Goal: Information Seeking & Learning: Learn about a topic

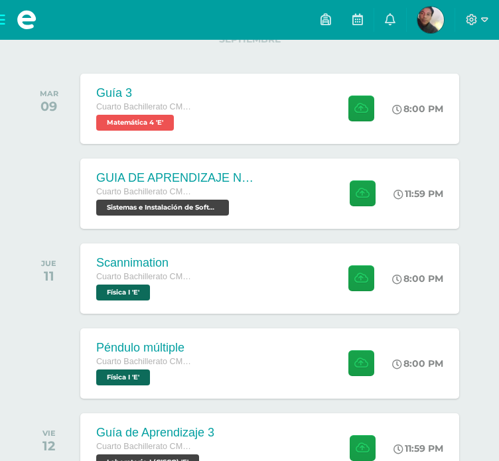
scroll to position [192, 0]
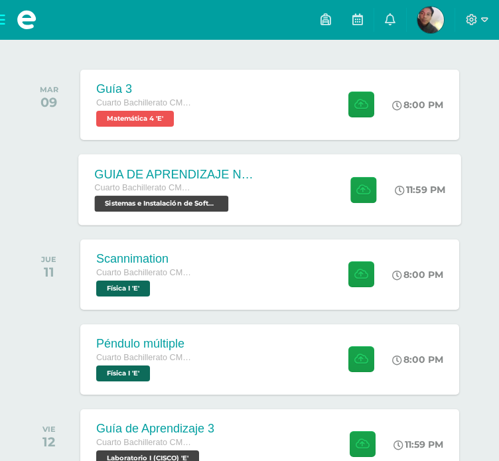
click at [267, 180] on div "GUIA DE APRENDIZAJE NO 3 / EJERCICIOS DE CICLOS EN PDF Cuarto Bachillerato CMP …" at bounding box center [174, 189] width 193 height 71
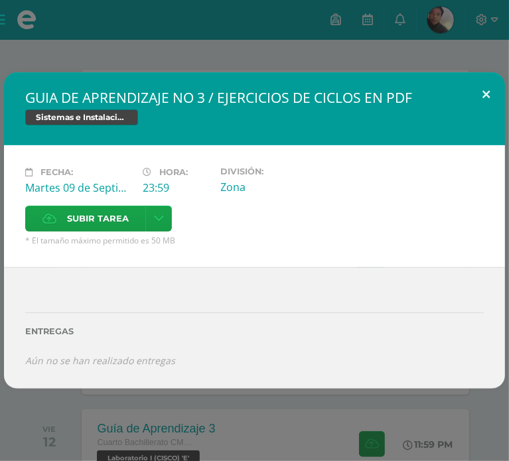
click at [480, 95] on button at bounding box center [486, 94] width 38 height 45
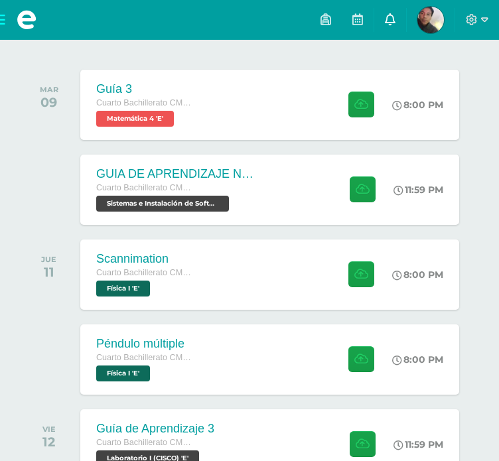
click at [387, 21] on icon at bounding box center [390, 19] width 11 height 12
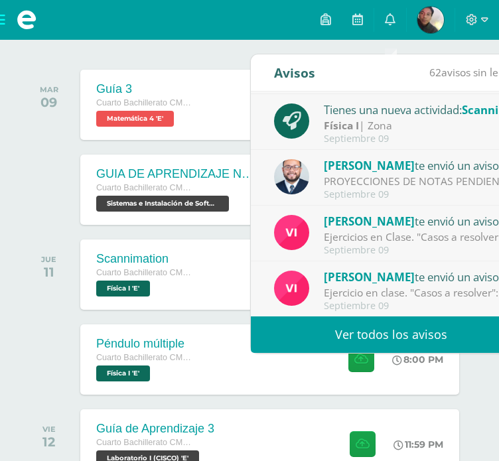
scroll to position [286, 0]
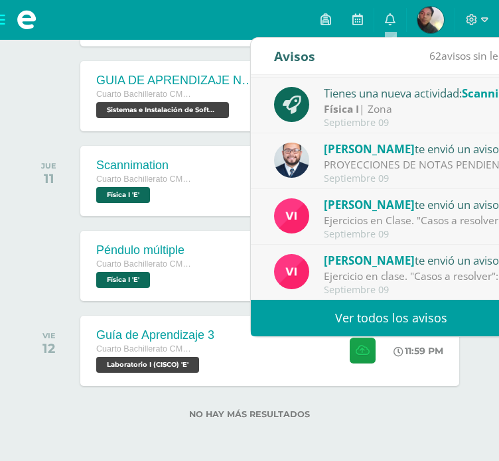
click at [357, 313] on link "Ver todos los avisos" at bounding box center [391, 318] width 281 height 36
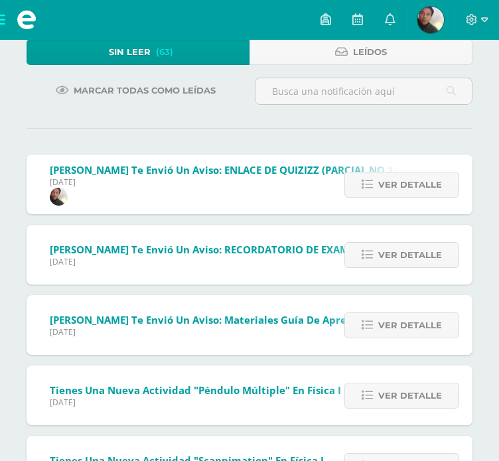
scroll to position [87, 0]
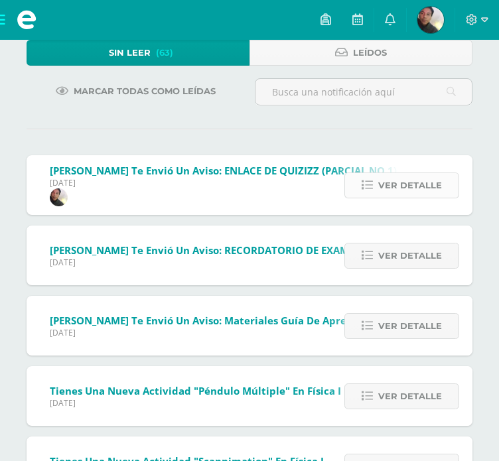
click at [374, 178] on link "Ver detalle" at bounding box center [401, 185] width 115 height 26
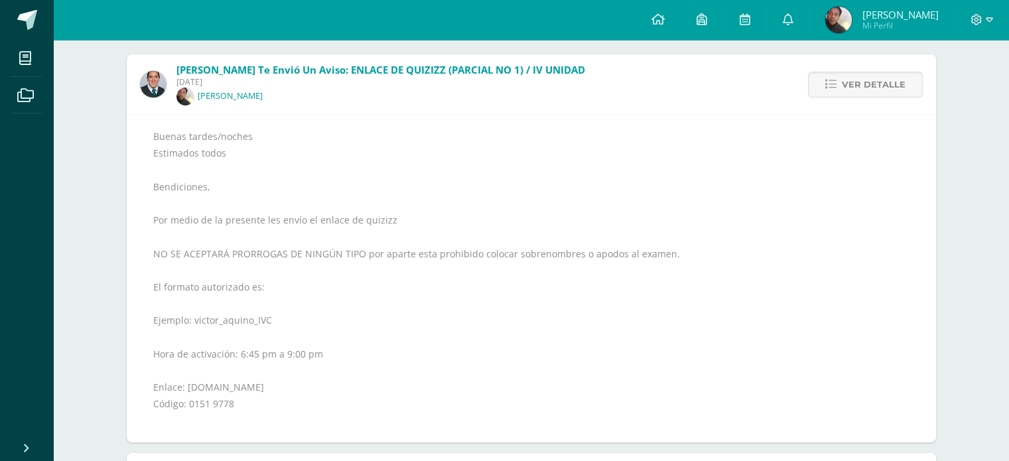
scroll to position [151, 0]
drag, startPoint x: 182, startPoint y: 385, endPoint x: 251, endPoint y: 385, distance: 69.0
click at [251, 385] on div "Buenas tardes/noches Estimados todos Bendiciones, Por medio de la presente les …" at bounding box center [531, 277] width 756 height 301
copy div "[DOMAIN_NAME]"
drag, startPoint x: 187, startPoint y: 399, endPoint x: 268, endPoint y: 405, distance: 81.1
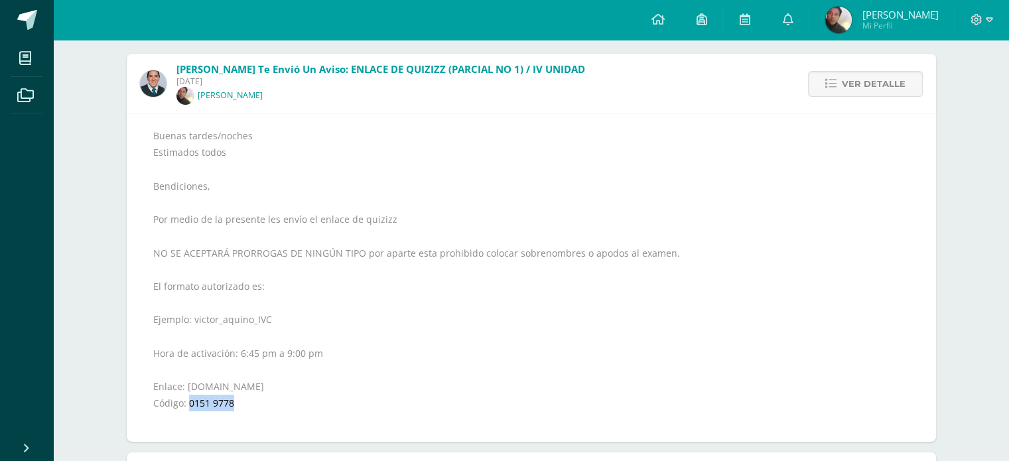
click at [268, 405] on div "Buenas tardes/noches Estimados todos Bendiciones, Por medio de la presente les …" at bounding box center [531, 277] width 756 height 301
copy div "0151 9778"
